Goal: Task Accomplishment & Management: Manage account settings

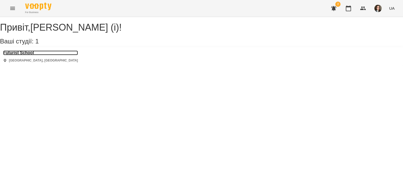
click at [22, 55] on h3 "Futurist School" at bounding box center [40, 53] width 75 height 5
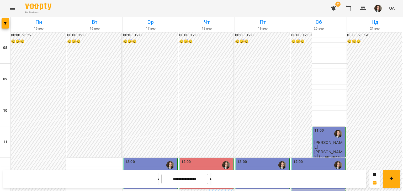
scroll to position [115, 0]
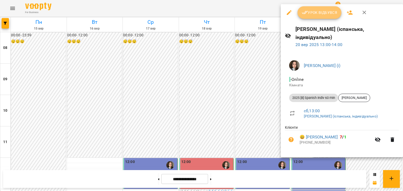
click at [309, 15] on span "Урок відбувся" at bounding box center [320, 12] width 36 height 6
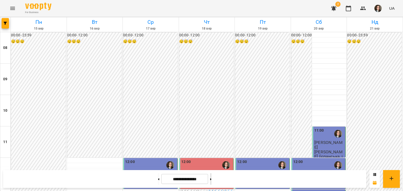
click at [211, 179] on button at bounding box center [210, 180] width 1 height 12
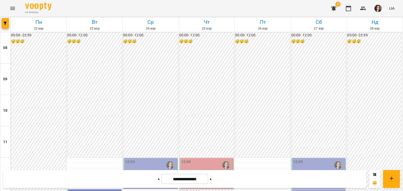
scroll to position [147, 0]
click at [158, 180] on button at bounding box center [158, 180] width 1 height 12
type input "**********"
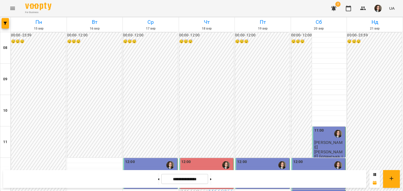
scroll to position [118, 0]
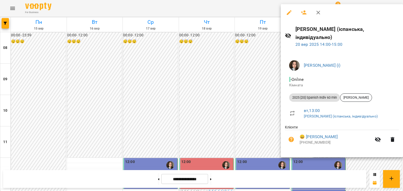
click at [241, 12] on div at bounding box center [201, 95] width 403 height 191
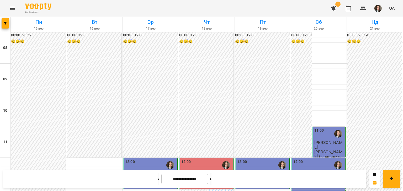
scroll to position [102, 0]
